Goal: Obtain resource: Obtain resource

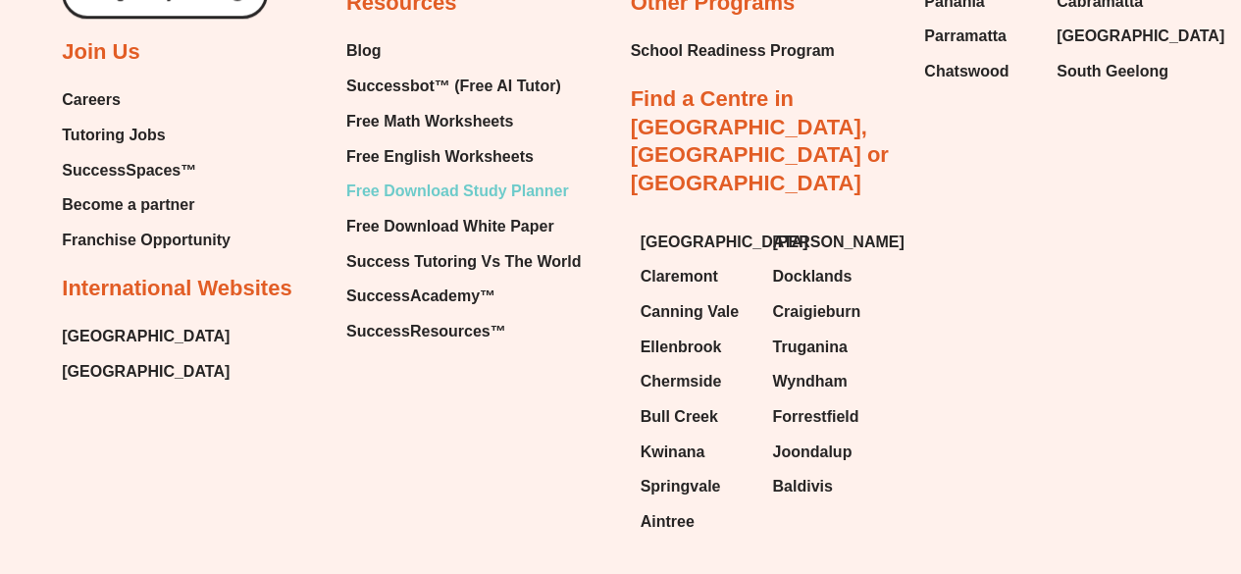
scroll to position [8352, 0]
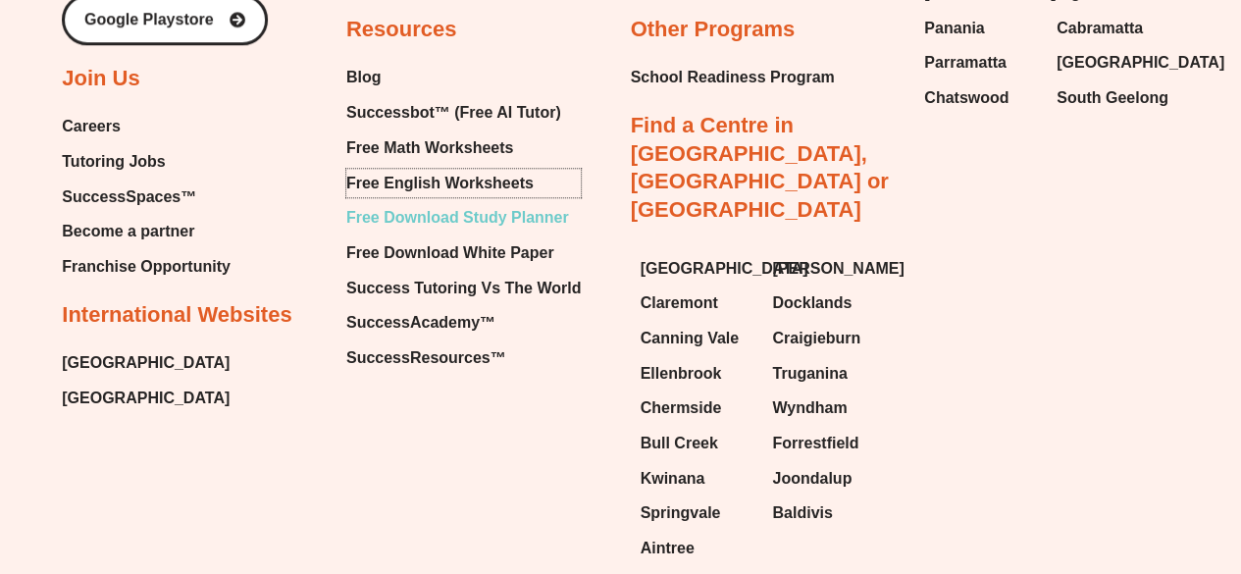
click at [394, 169] on span "Free English Worksheets" at bounding box center [439, 183] width 187 height 29
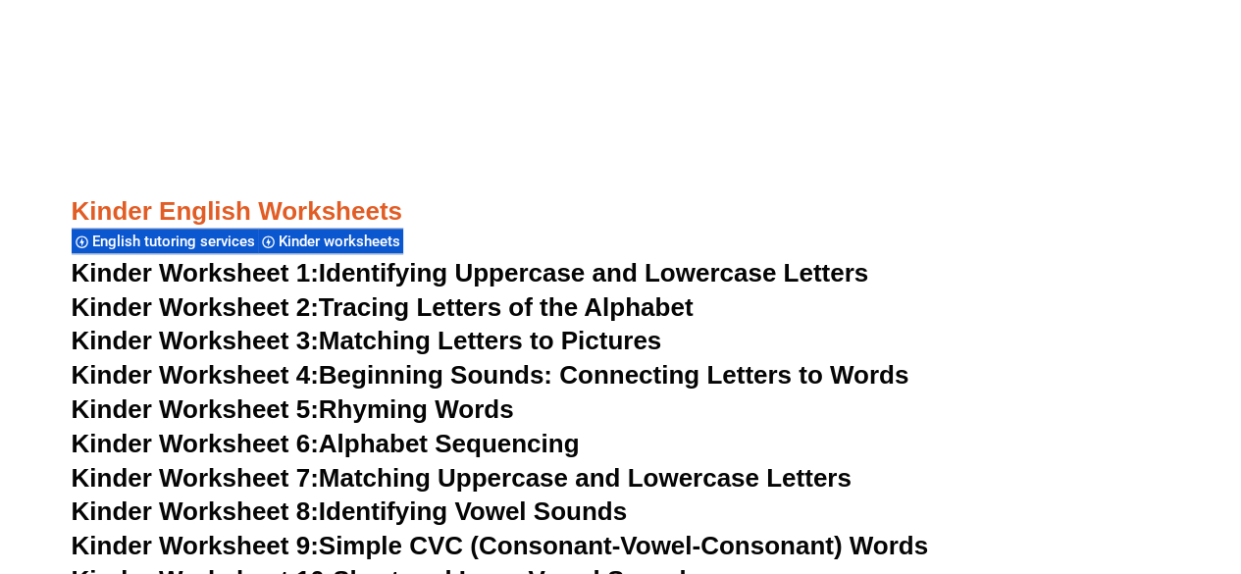
scroll to position [834, 0]
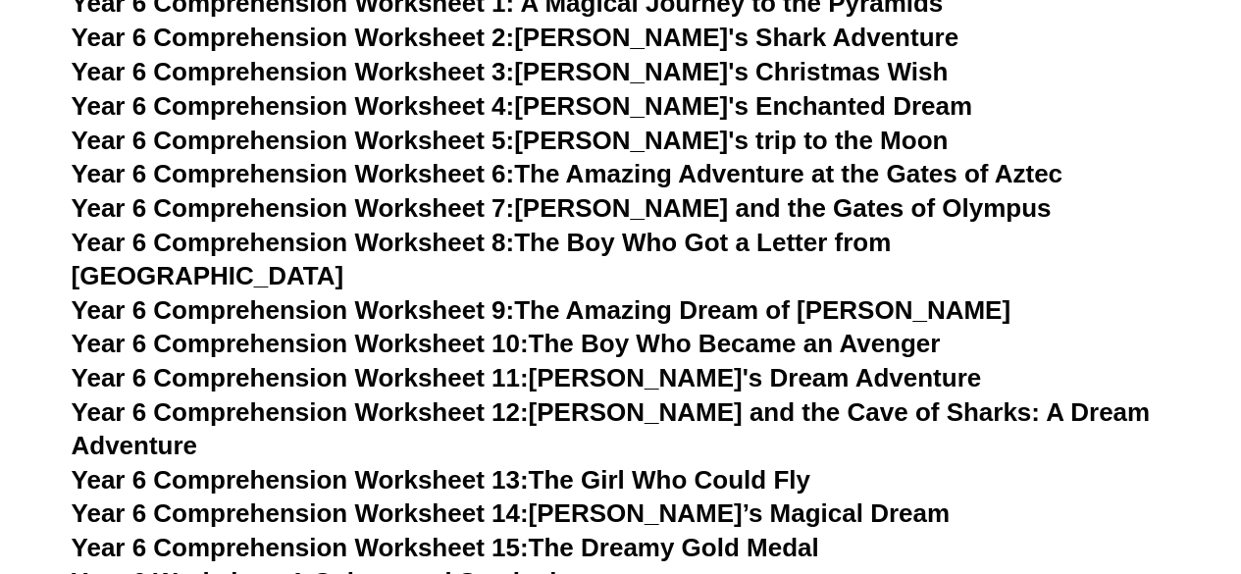
scroll to position [11296, 0]
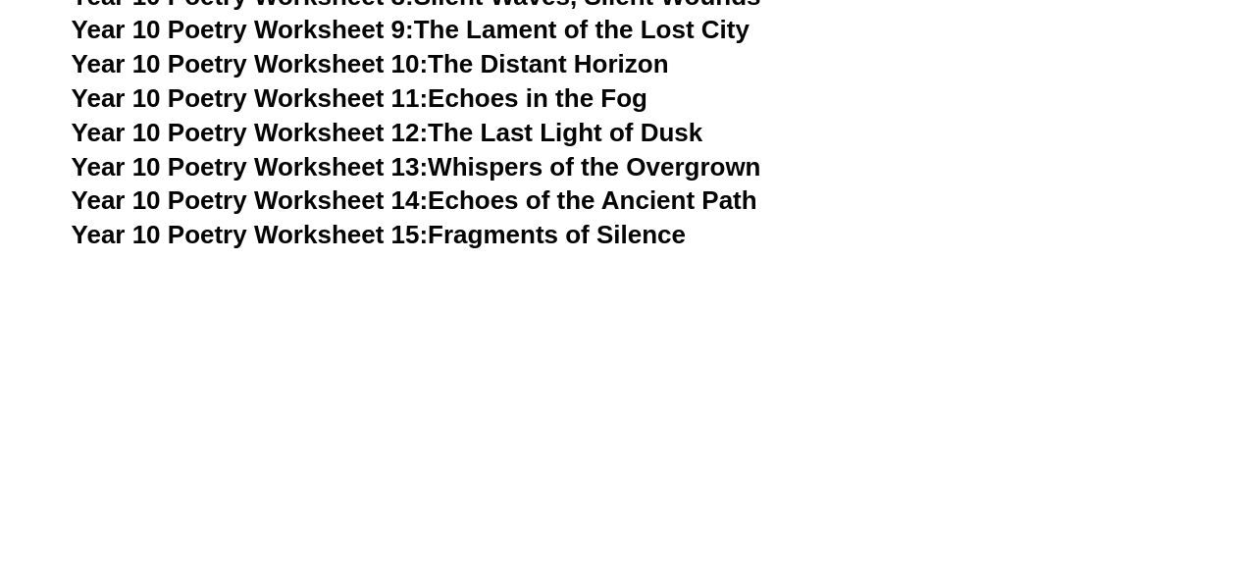
scroll to position [14746, 0]
